Goal: Task Accomplishment & Management: Manage account settings

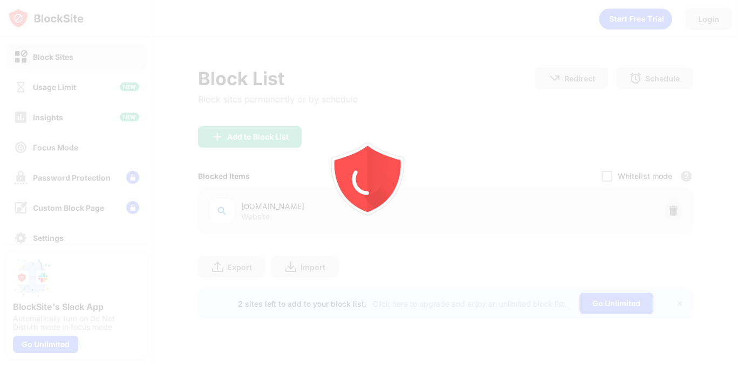
drag, startPoint x: 0, startPoint y: 0, endPoint x: 394, endPoint y: 108, distance: 408.9
click at [394, 108] on icon "animation" at bounding box center [368, 183] width 194 height 194
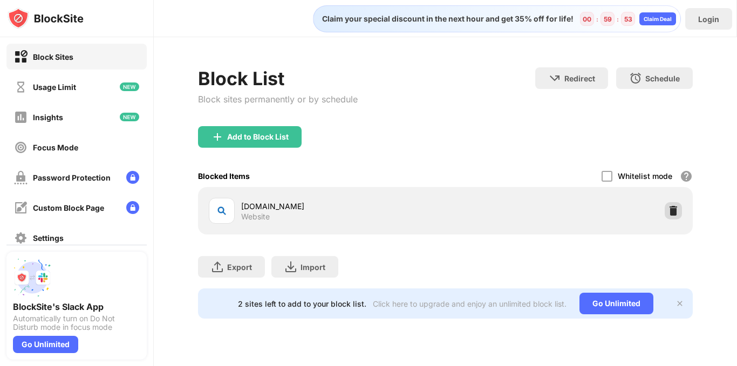
click at [676, 212] on img at bounding box center [673, 210] width 11 height 11
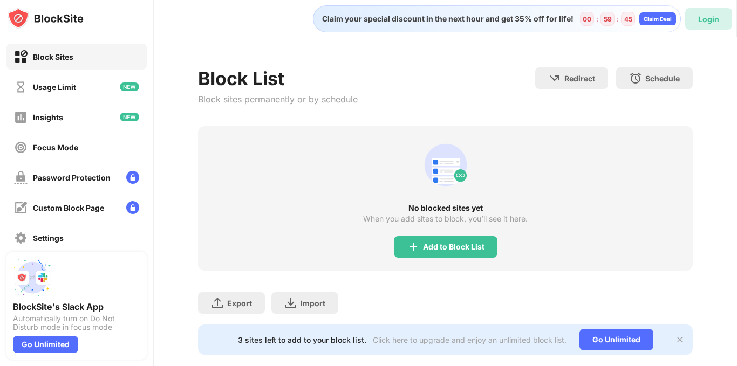
click at [708, 17] on div "Login" at bounding box center [708, 19] width 21 height 9
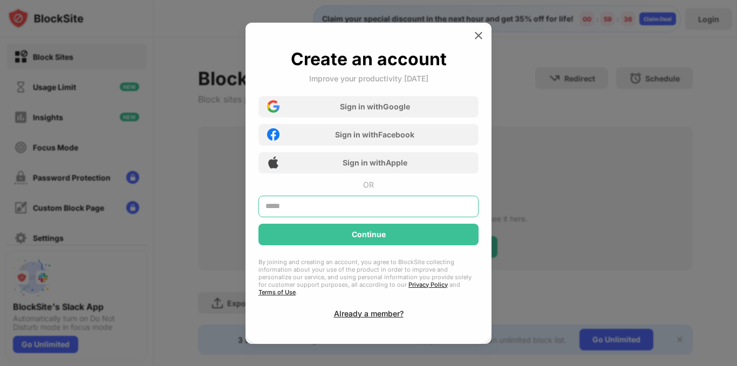
click at [375, 207] on input "text" at bounding box center [368, 207] width 220 height 22
click at [369, 312] on div "Already a member?" at bounding box center [369, 313] width 70 height 9
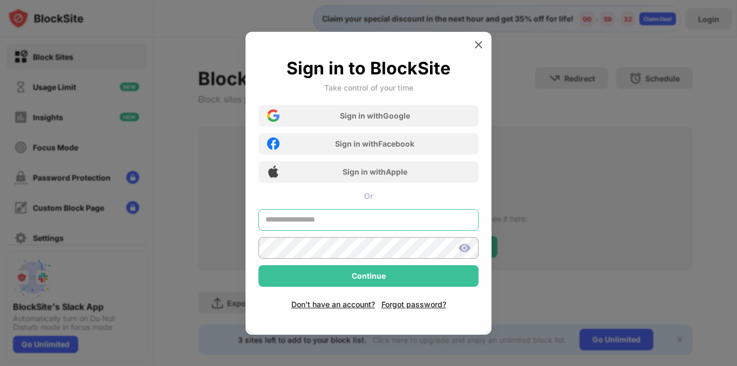
click at [358, 217] on input "text" at bounding box center [368, 220] width 220 height 22
type input "**********"
click at [465, 248] on img at bounding box center [464, 248] width 13 height 13
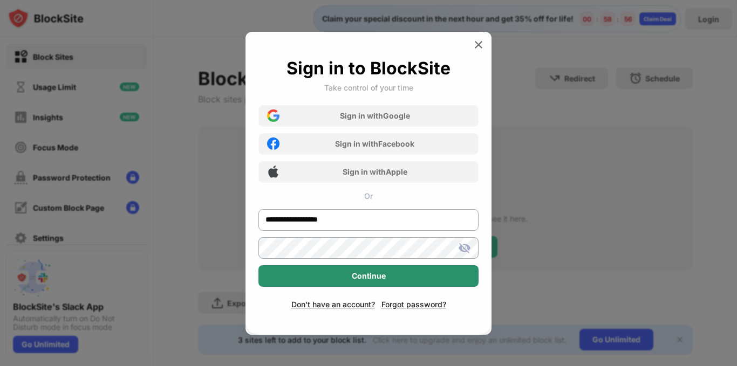
click at [434, 273] on div "Continue" at bounding box center [368, 276] width 220 height 22
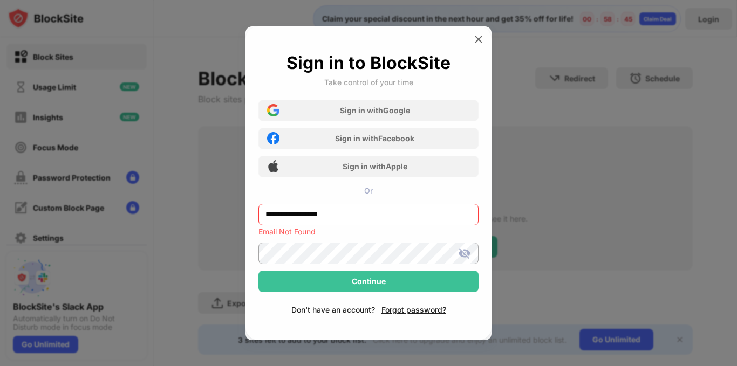
click at [327, 307] on div "Don't have an account?" at bounding box center [333, 309] width 84 height 9
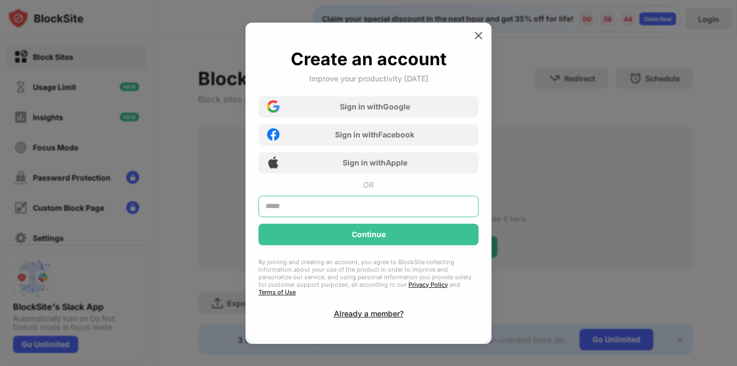
click at [342, 203] on input "text" at bounding box center [368, 207] width 220 height 22
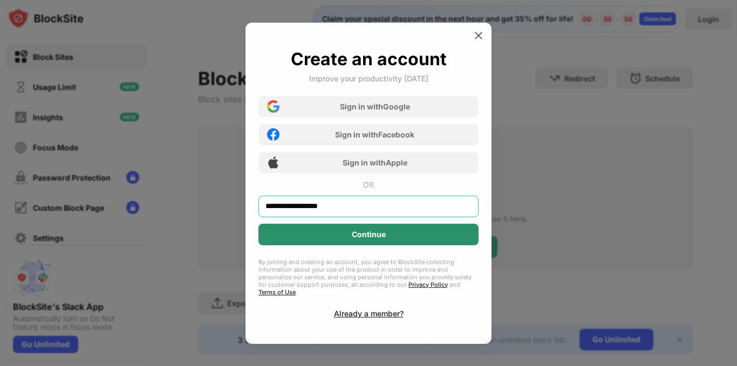
type input "**********"
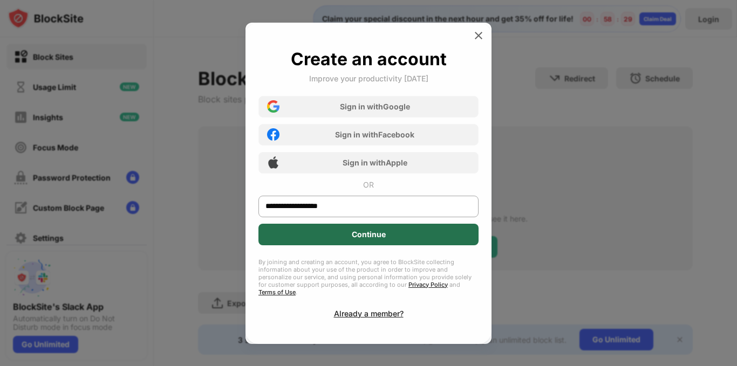
click at [379, 244] on div "Continue" at bounding box center [368, 235] width 220 height 22
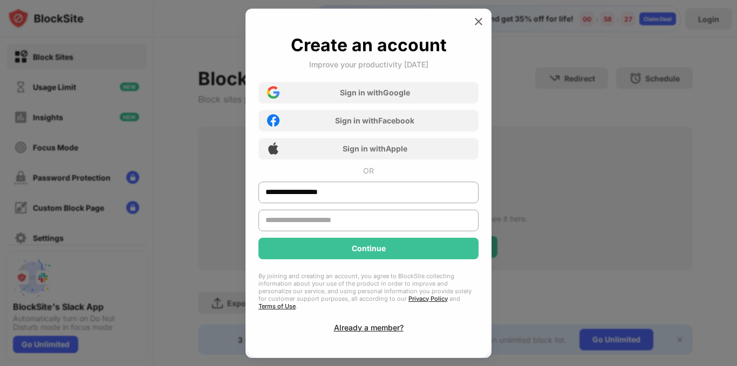
click at [375, 230] on input "text" at bounding box center [368, 221] width 220 height 22
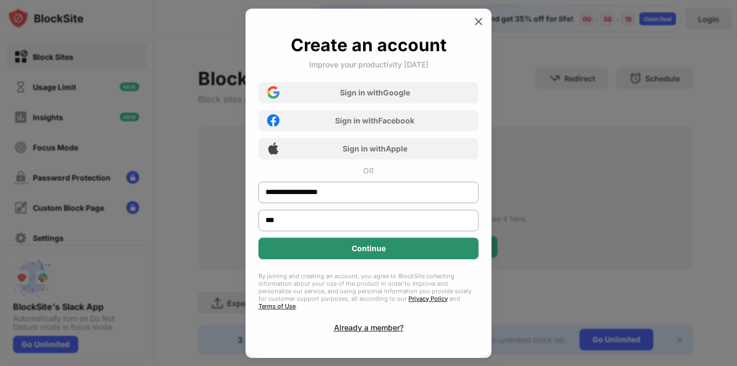
type input "***"
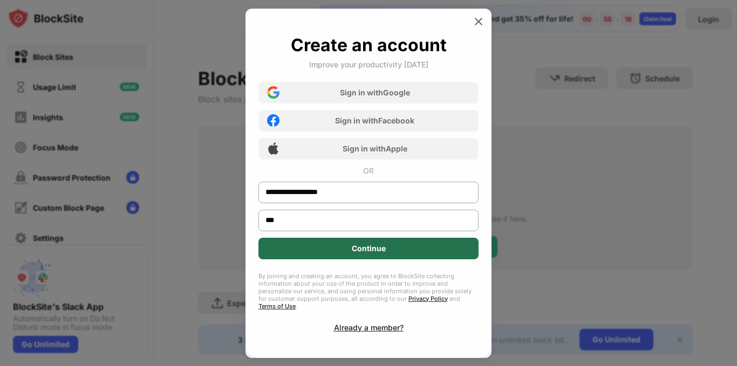
click at [372, 250] on div "Continue" at bounding box center [369, 248] width 34 height 9
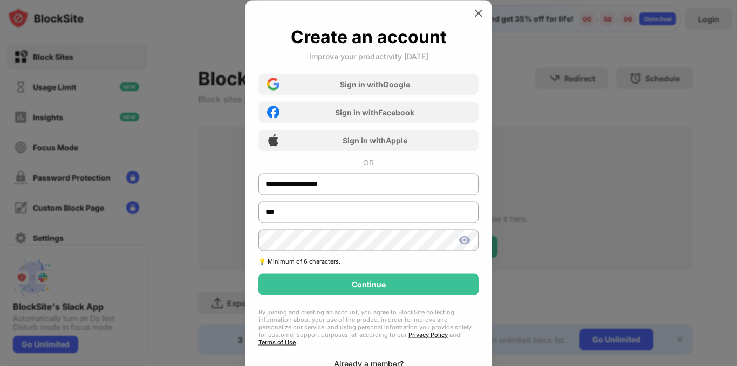
click at [466, 241] on img at bounding box center [464, 240] width 13 height 13
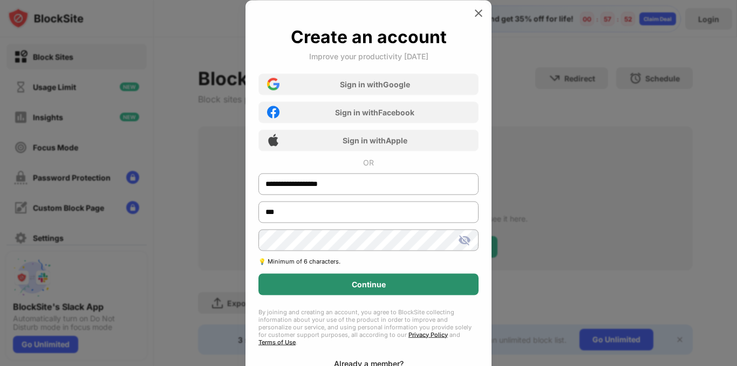
click at [383, 285] on div "Continue" at bounding box center [369, 284] width 34 height 9
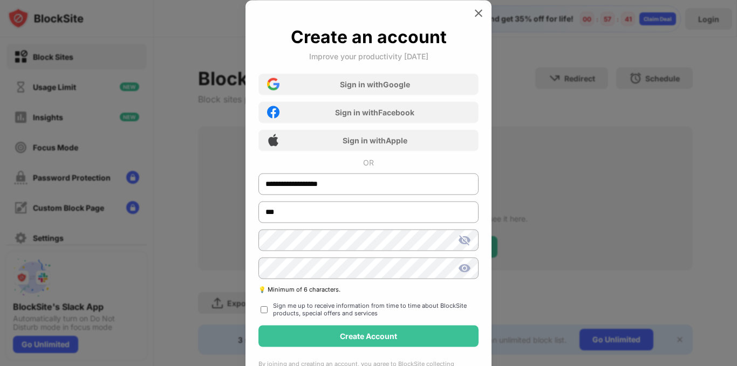
click at [464, 271] on img at bounding box center [464, 268] width 13 height 13
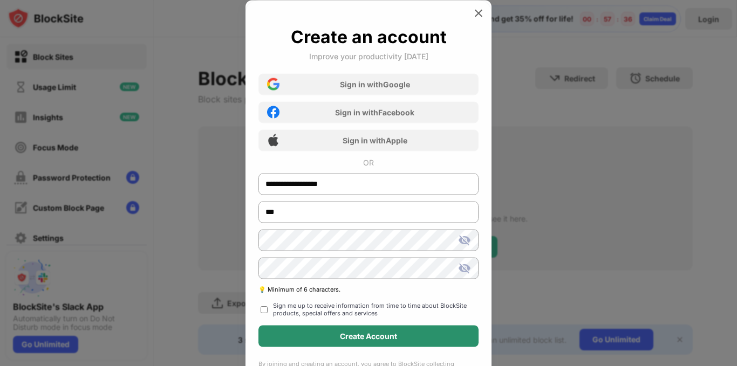
click at [284, 330] on div "Create Account" at bounding box center [368, 336] width 220 height 22
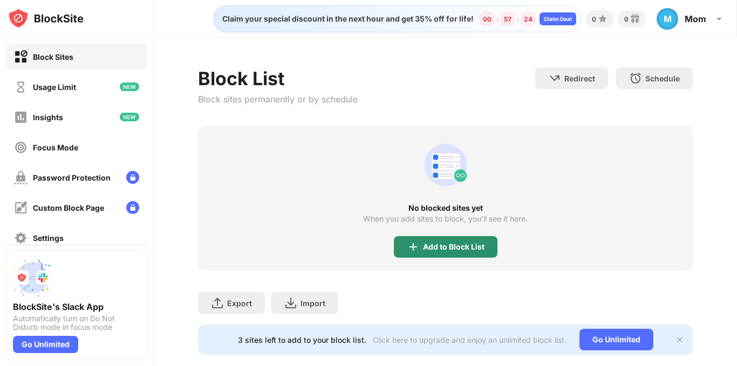
click at [414, 252] on img at bounding box center [413, 247] width 13 height 13
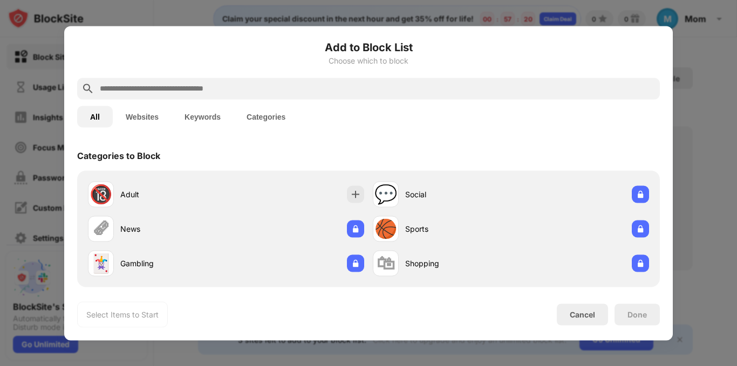
click at [220, 86] on input "text" at bounding box center [377, 88] width 557 height 13
paste input "**********"
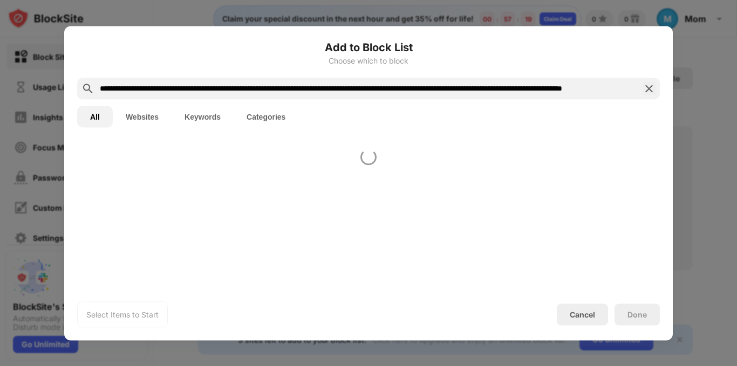
scroll to position [0, 186]
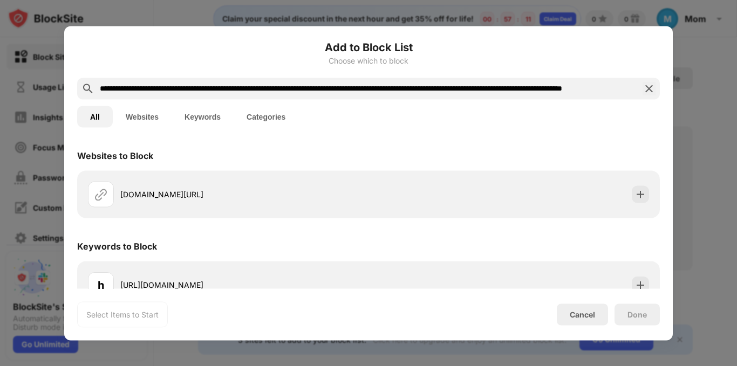
click at [189, 86] on input "**********" at bounding box center [368, 88] width 539 height 13
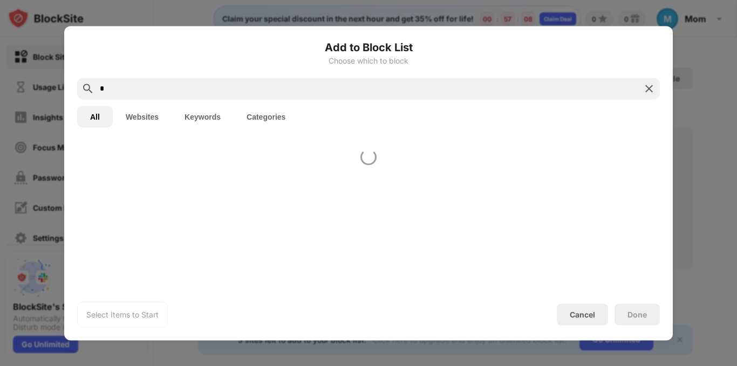
scroll to position [0, 0]
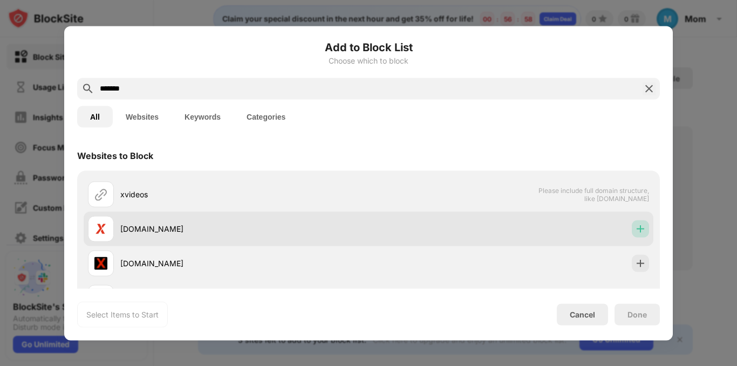
click at [635, 230] on img at bounding box center [640, 228] width 11 height 11
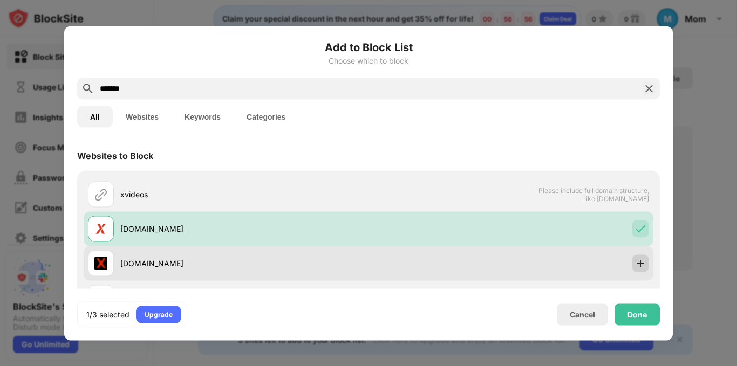
click at [633, 271] on div at bounding box center [640, 263] width 17 height 17
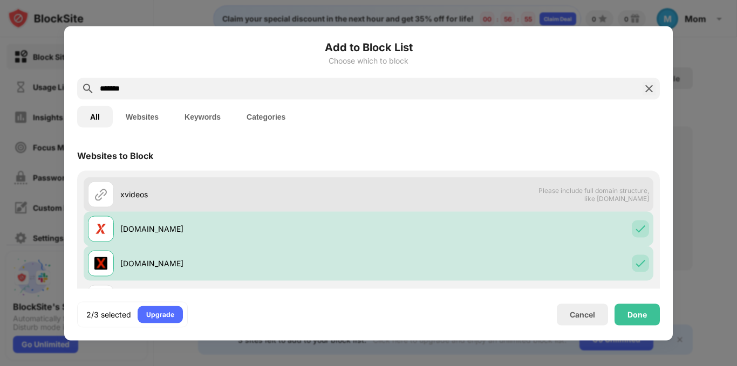
click at [612, 197] on span "Please include full domain structure, like [DOMAIN_NAME]" at bounding box center [593, 194] width 111 height 16
click at [91, 199] on div at bounding box center [101, 194] width 26 height 26
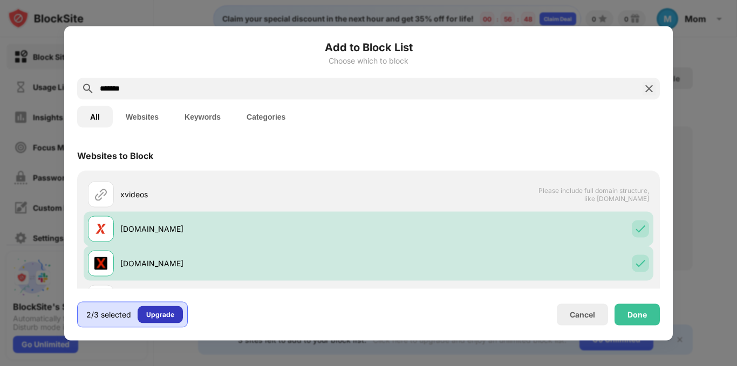
click at [164, 314] on div "Upgrade" at bounding box center [160, 314] width 28 height 11
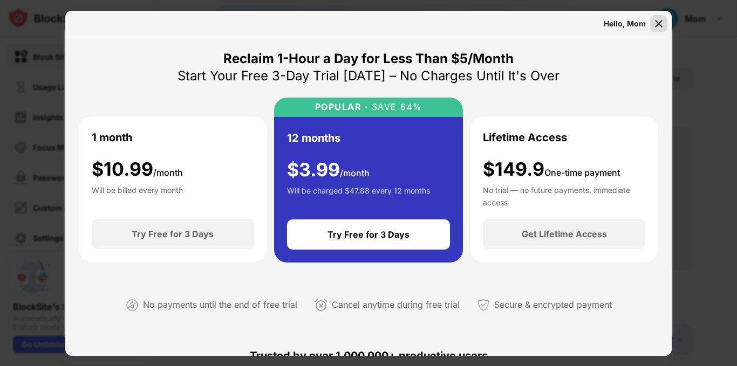
click at [660, 26] on img at bounding box center [658, 23] width 11 height 11
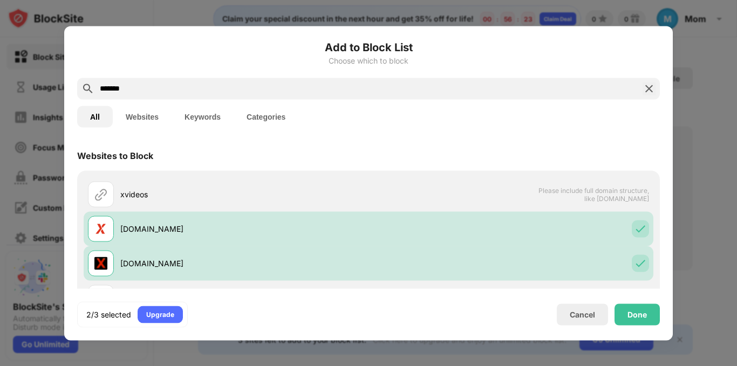
click at [169, 95] on div "*******" at bounding box center [368, 89] width 583 height 22
click at [161, 89] on input "*******" at bounding box center [368, 88] width 539 height 13
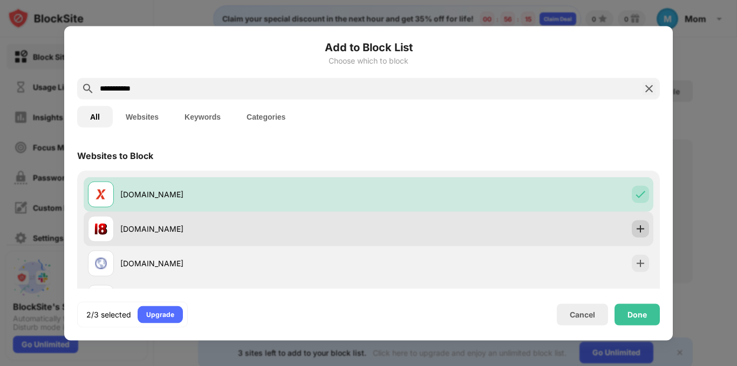
type input "**********"
click at [635, 231] on img at bounding box center [640, 228] width 11 height 11
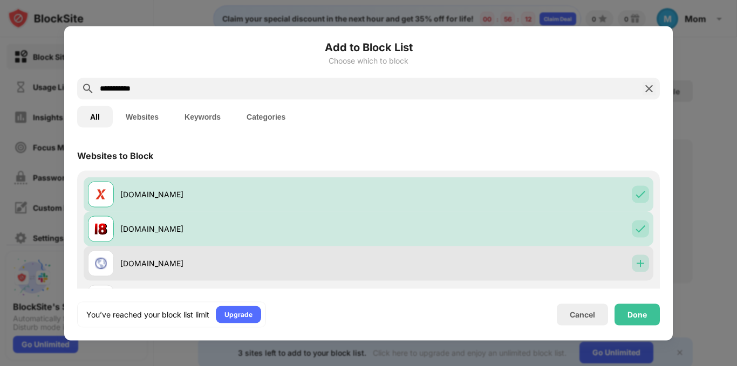
click at [635, 268] on img at bounding box center [640, 263] width 11 height 11
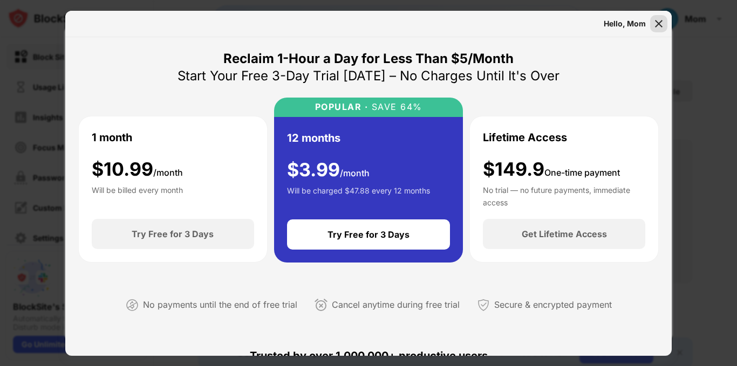
click at [656, 28] on img at bounding box center [658, 23] width 11 height 11
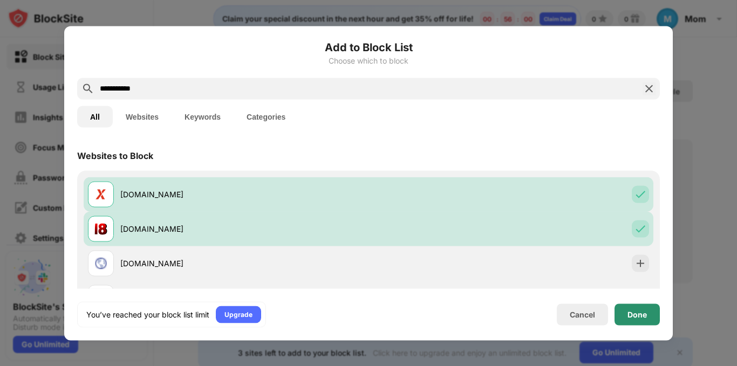
click at [643, 314] on div "Done" at bounding box center [636, 314] width 19 height 9
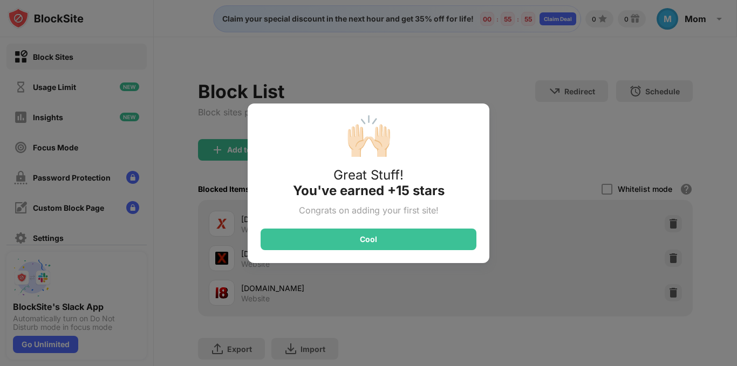
click at [460, 79] on div "🙌🏻 Great Stuff! You've earned +15 stars Congrats on adding your first site! Cool" at bounding box center [368, 183] width 737 height 366
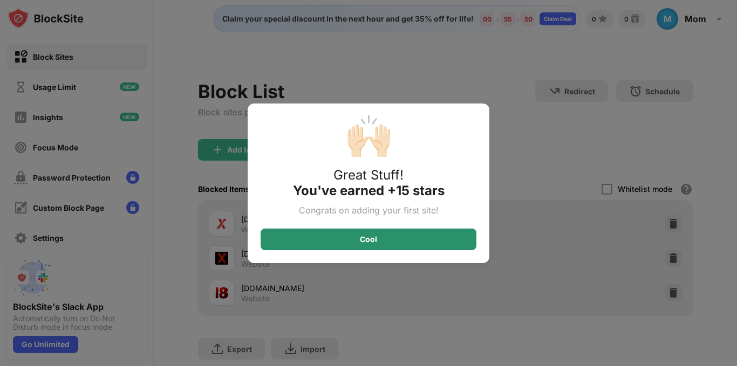
click at [314, 245] on div "Cool" at bounding box center [369, 240] width 216 height 22
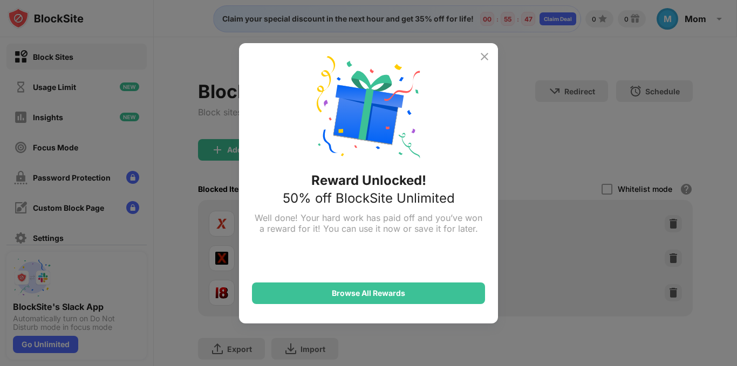
click at [485, 60] on img at bounding box center [484, 56] width 13 height 13
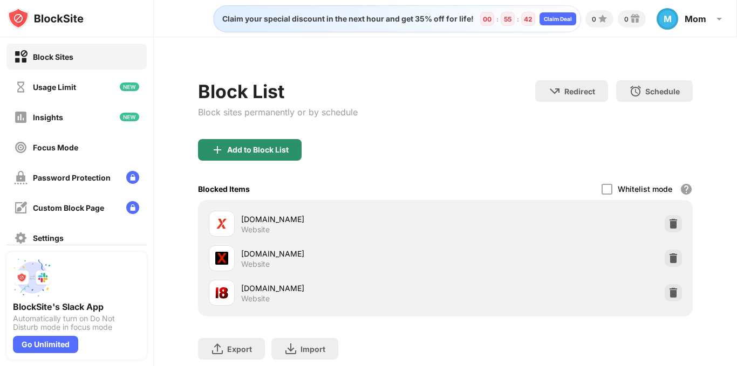
click at [249, 152] on div "Add to Block List" at bounding box center [257, 150] width 61 height 9
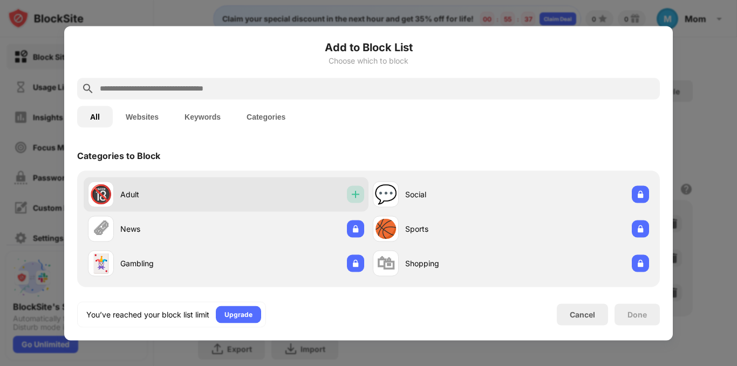
click at [350, 198] on img at bounding box center [355, 194] width 11 height 11
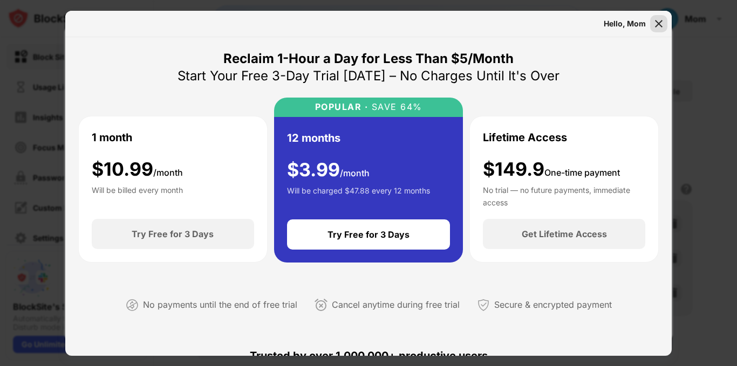
click at [660, 28] on img at bounding box center [658, 23] width 11 height 11
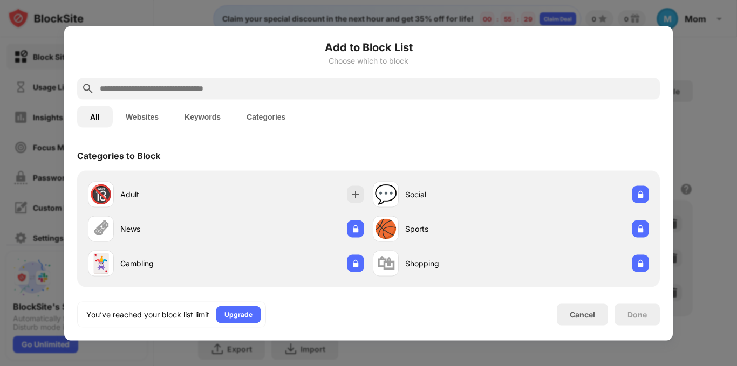
click at [207, 120] on button "Keywords" at bounding box center [203, 117] width 62 height 22
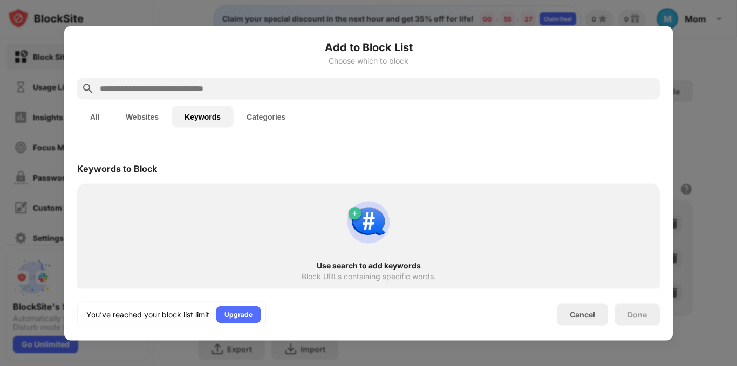
click at [201, 94] on input "text" at bounding box center [377, 88] width 557 height 13
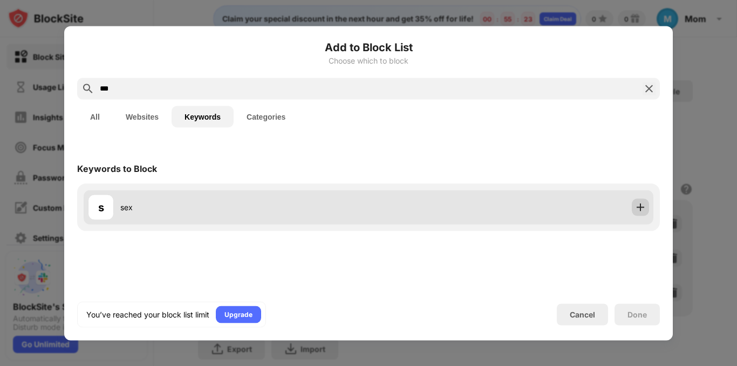
type input "***"
click at [643, 207] on img at bounding box center [640, 207] width 11 height 11
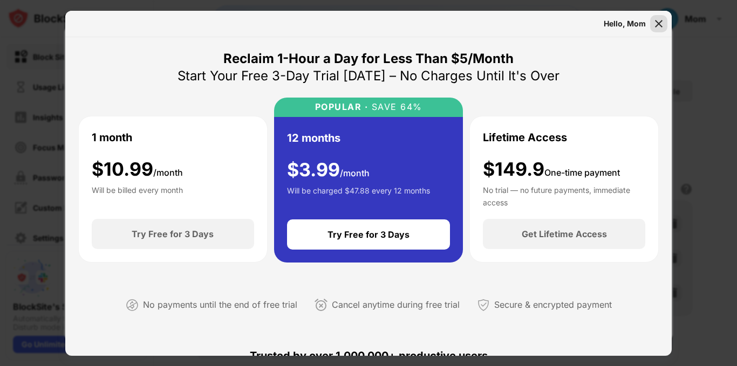
click at [659, 27] on img at bounding box center [658, 23] width 11 height 11
